Goal: Information Seeking & Learning: Learn about a topic

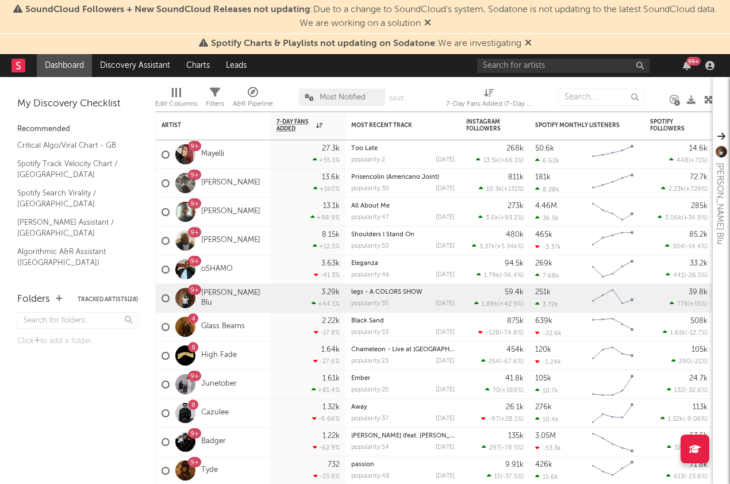
click at [431, 24] on icon at bounding box center [427, 22] width 7 height 9
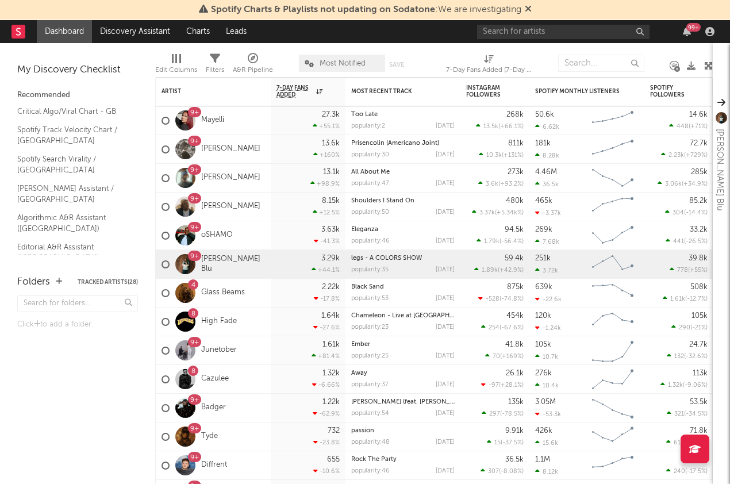
click at [534, 7] on div "Spotify Charts & Playlists not updating on Sodatone : We are investigating" at bounding box center [365, 10] width 730 height 20
click at [530, 7] on icon at bounding box center [528, 8] width 7 height 9
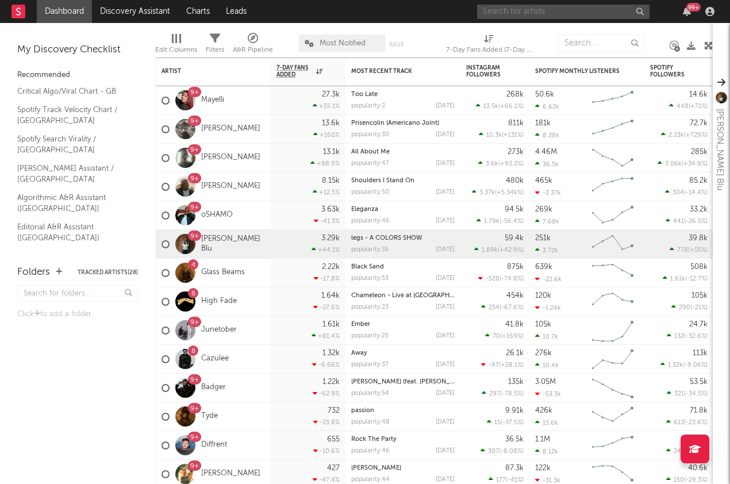
click at [515, 17] on input "text" at bounding box center [563, 12] width 172 height 14
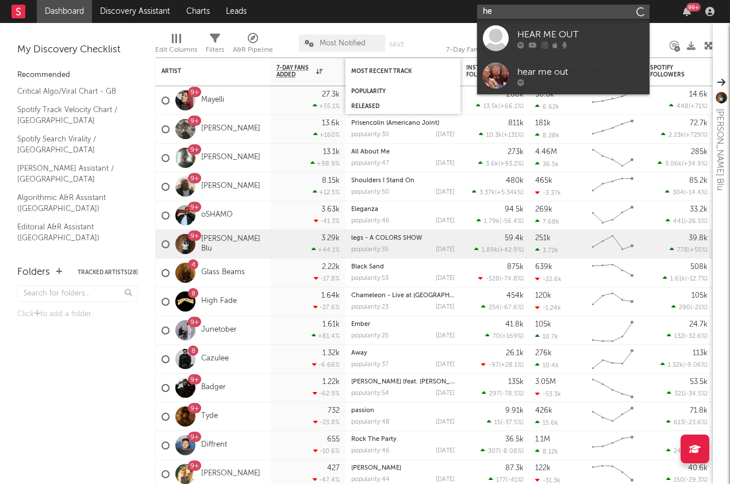
type input "h"
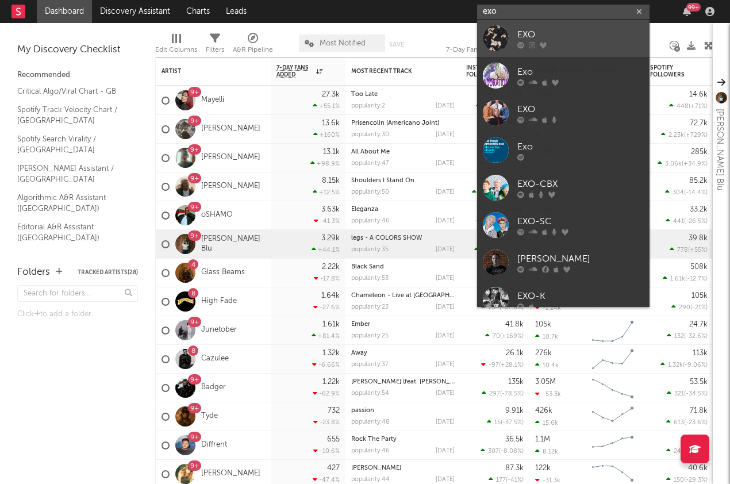
type input "exo"
click at [573, 49] on link "EXO" at bounding box center [563, 38] width 172 height 37
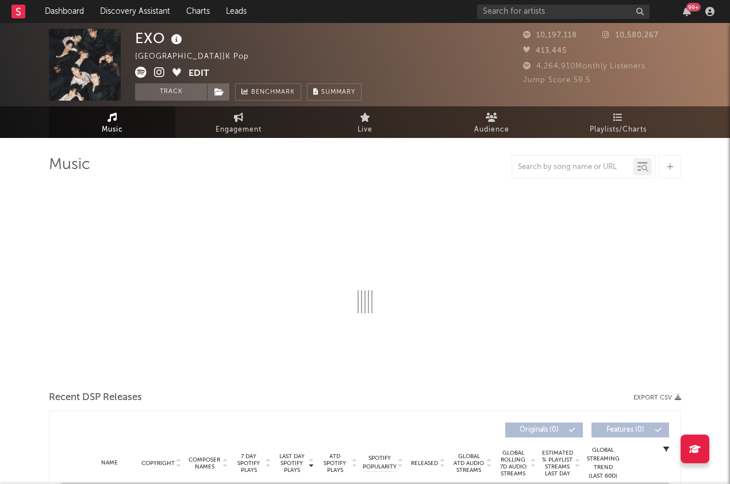
select select "6m"
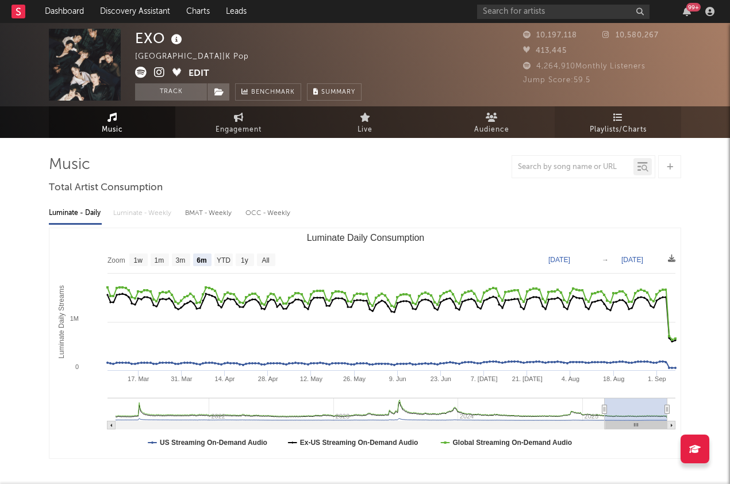
click at [633, 124] on span "Playlists/Charts" at bounding box center [618, 130] width 57 height 14
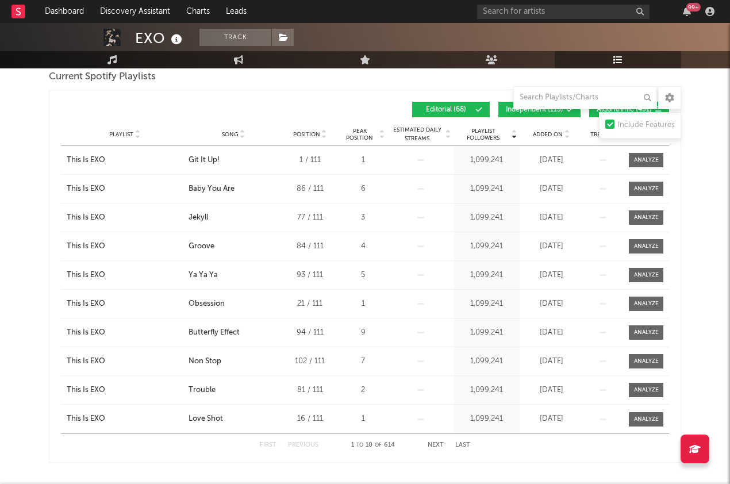
scroll to position [171, 0]
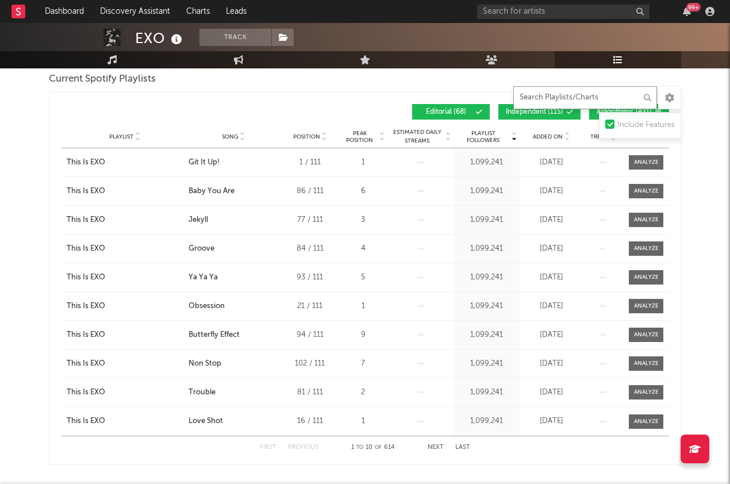
click at [594, 97] on input "text" at bounding box center [585, 97] width 144 height 23
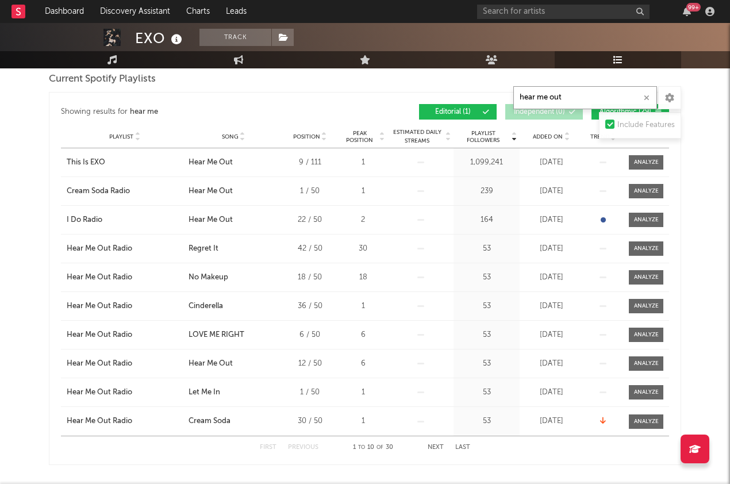
type input "hear me out"
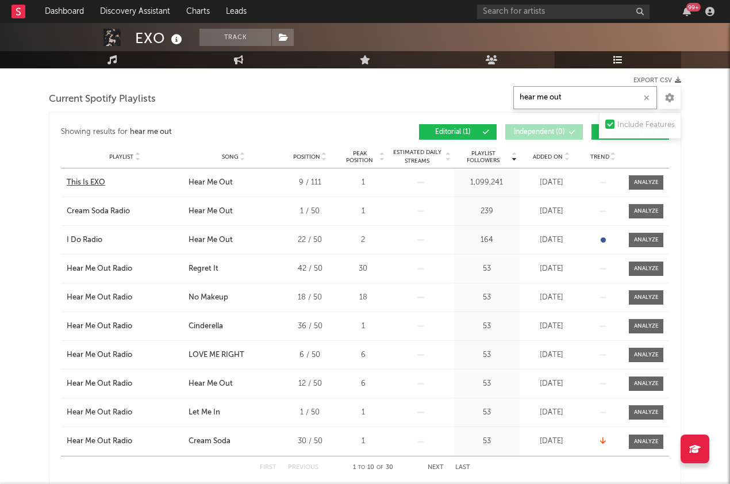
scroll to position [154, 0]
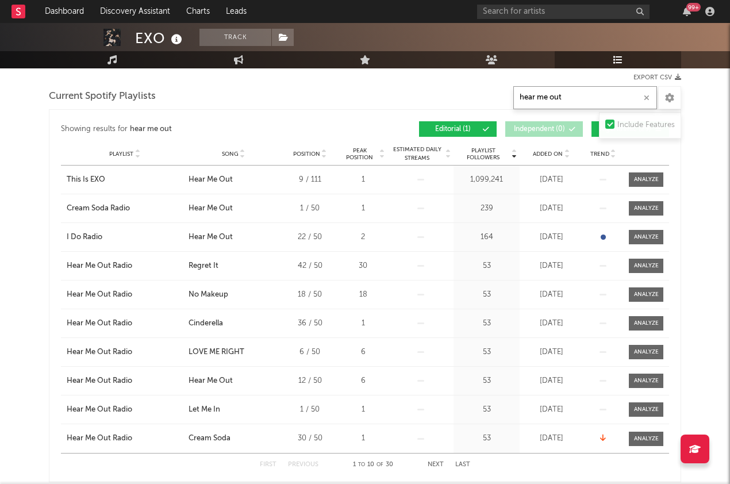
click at [648, 96] on icon "button" at bounding box center [647, 97] width 6 height 7
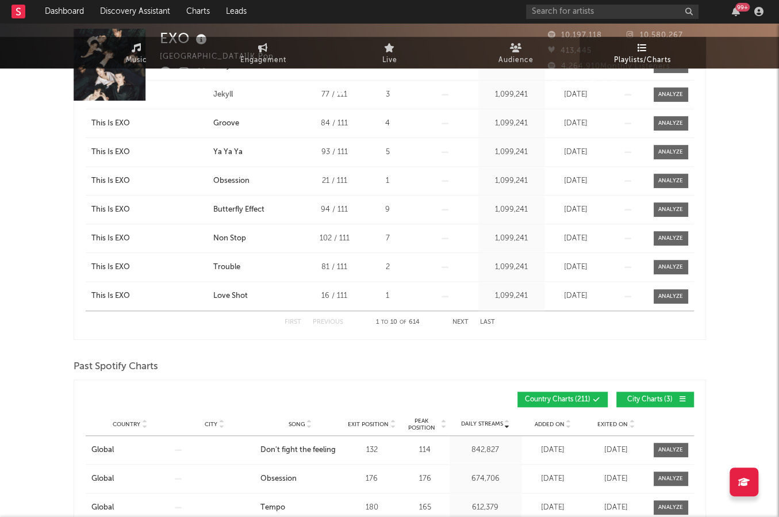
scroll to position [0, 0]
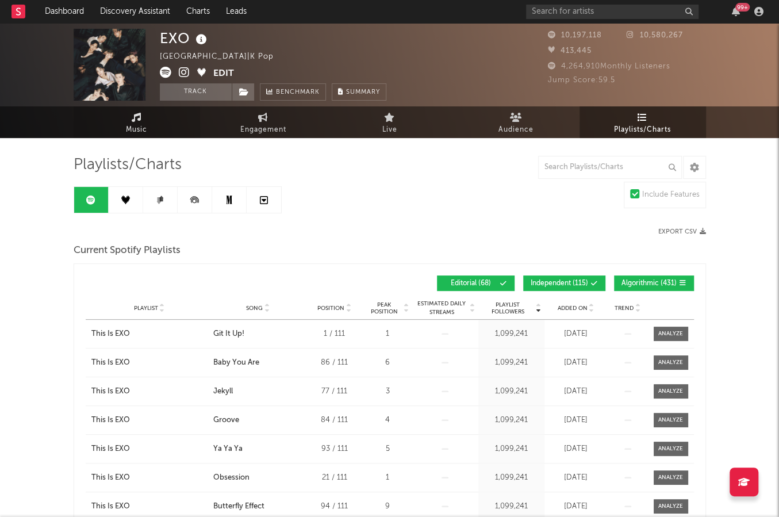
click at [146, 120] on link "Music" at bounding box center [137, 122] width 126 height 32
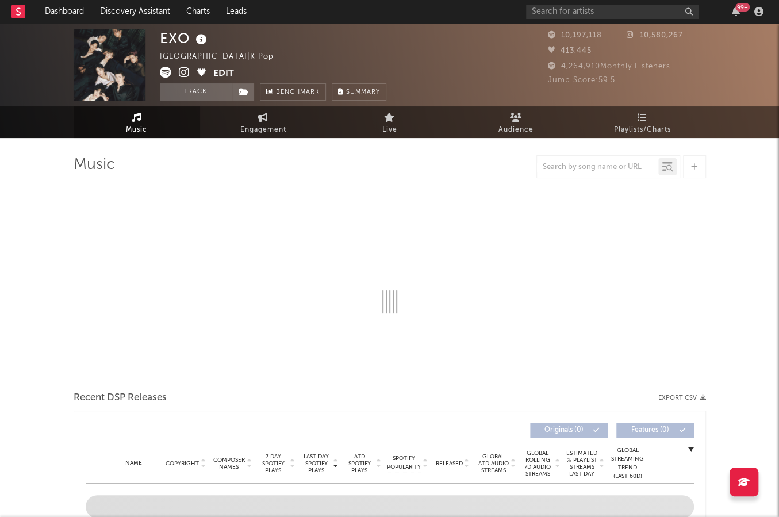
select select "6m"
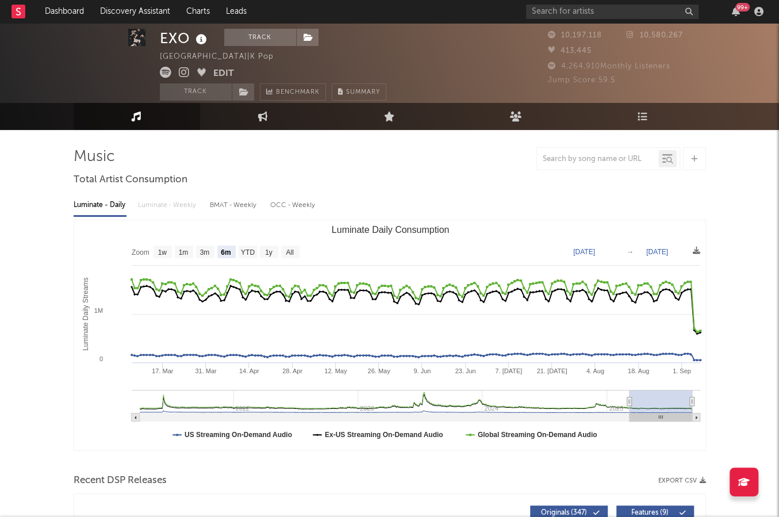
scroll to position [12, 0]
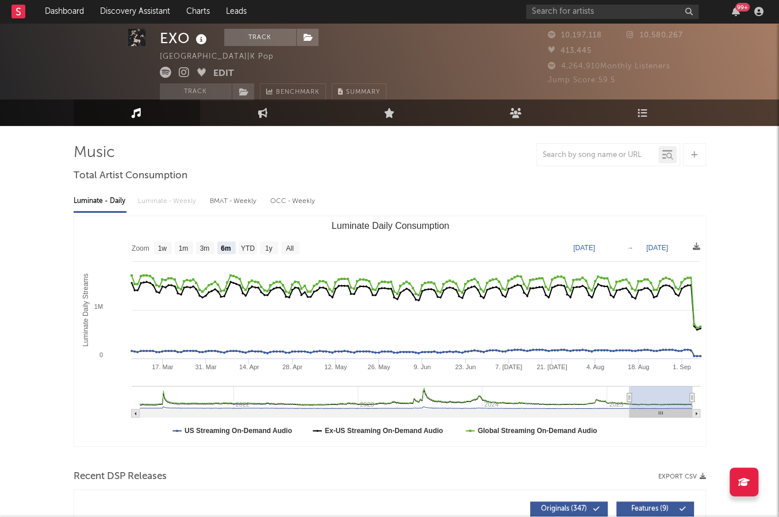
click at [611, 159] on div at bounding box center [597, 155] width 121 height 14
click at [602, 157] on input "text" at bounding box center [597, 155] width 121 height 9
type input "hear me out"
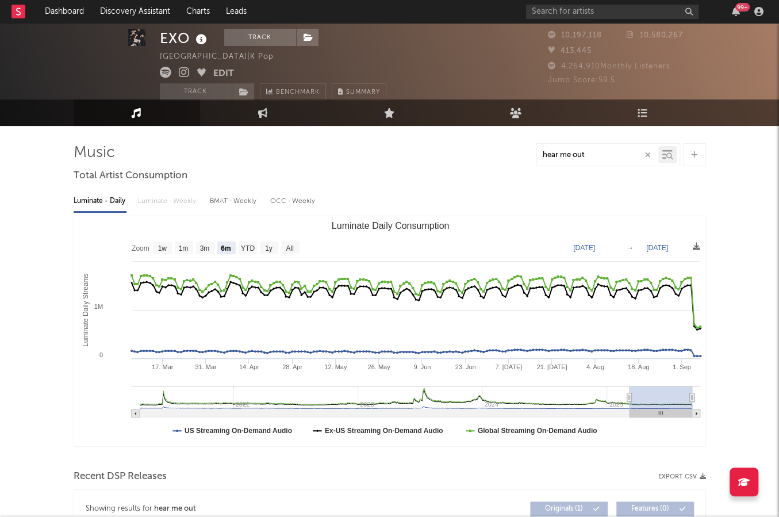
click at [618, 154] on input "hear me out" at bounding box center [597, 155] width 121 height 9
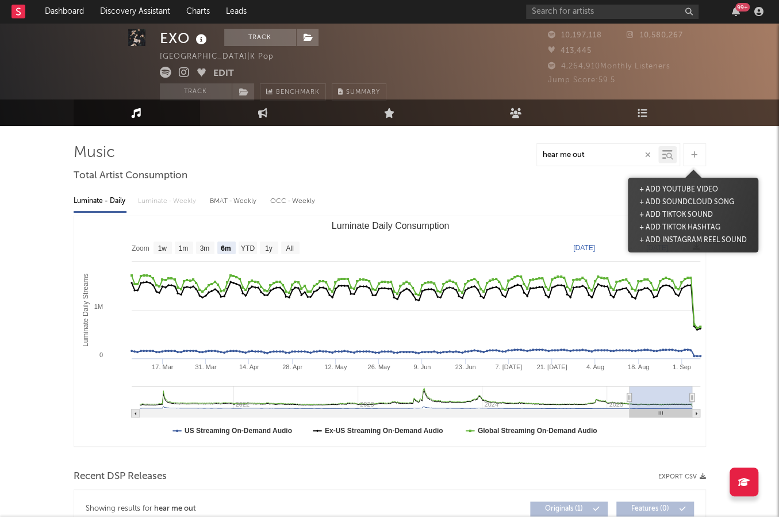
click at [648, 152] on icon at bounding box center [694, 154] width 6 height 7
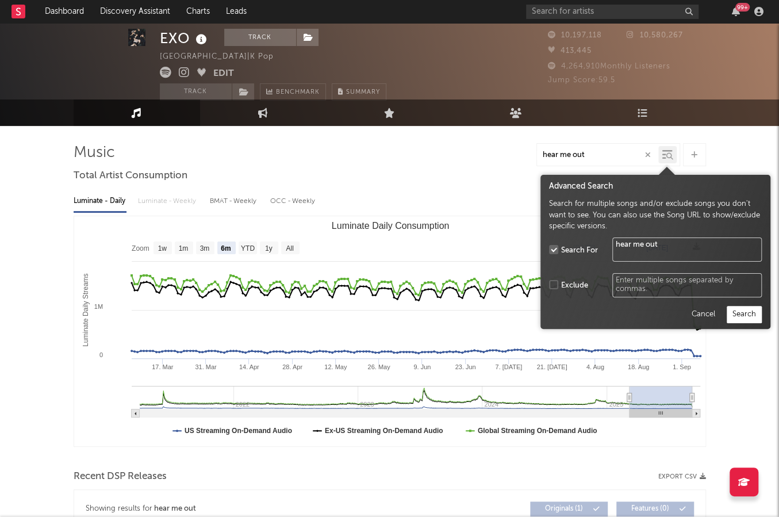
click at [648, 156] on icon at bounding box center [669, 156] width 7 height 7
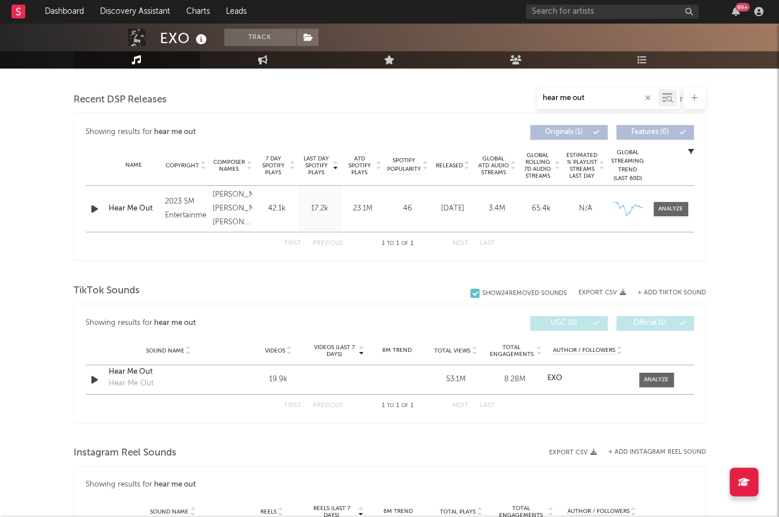
scroll to position [0, 0]
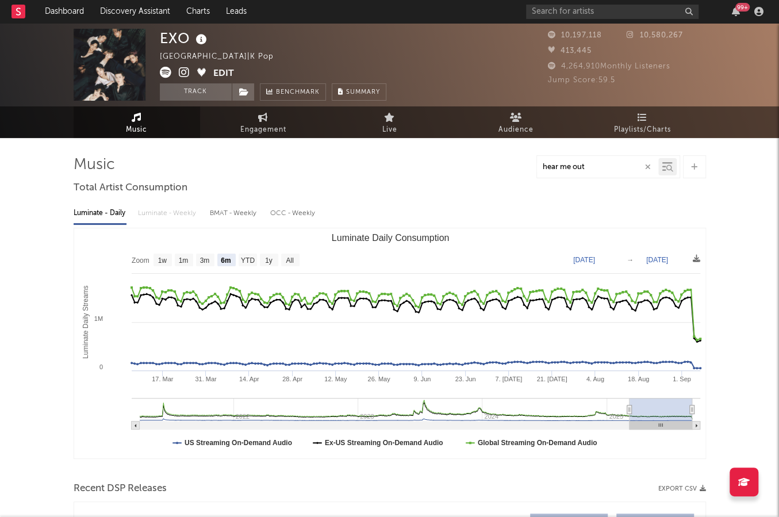
click at [284, 210] on div "OCC - Weekly" at bounding box center [293, 213] width 46 height 20
select select "6m"
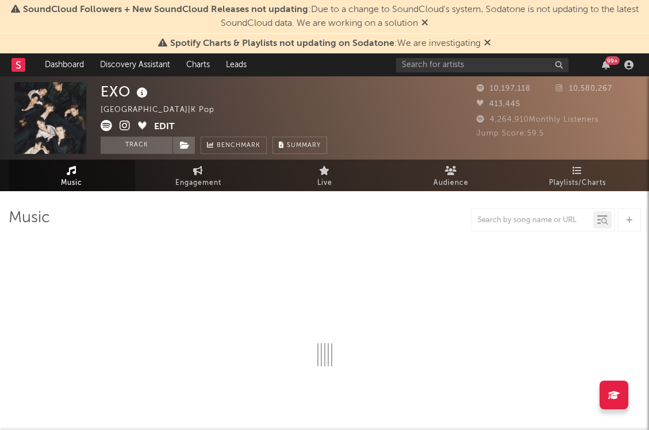
select select "6m"
